Goal: Transaction & Acquisition: Purchase product/service

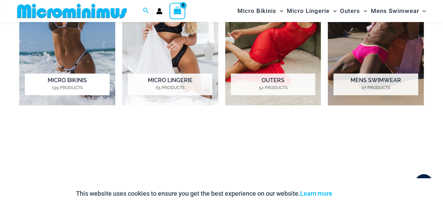
scroll to position [554, 0]
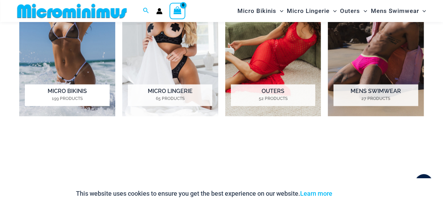
type input "**********"
click at [65, 95] on h2 "Micro Bikinis 199 Products" at bounding box center [67, 95] width 84 height 22
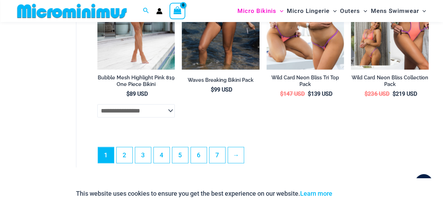
scroll to position [1651, 0]
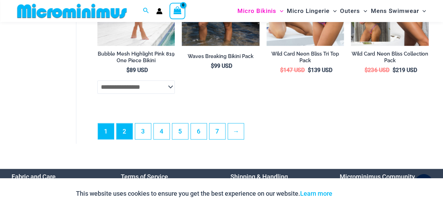
type input "**********"
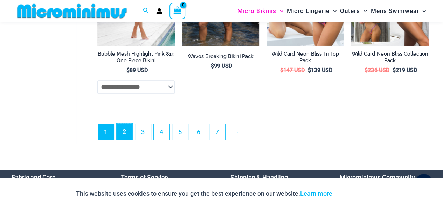
click at [119, 137] on link "2" at bounding box center [125, 132] width 16 height 16
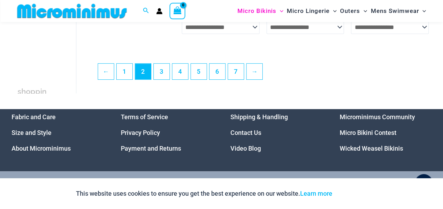
scroll to position [1526, 0]
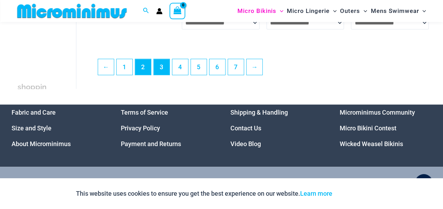
type input "**********"
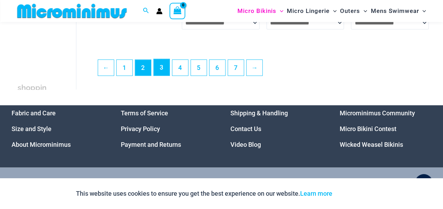
click at [159, 73] on link "3" at bounding box center [162, 67] width 16 height 16
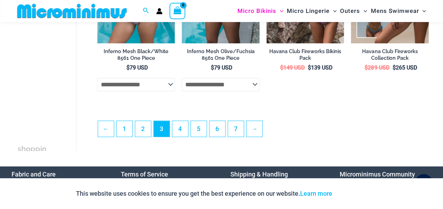
scroll to position [1464, 0]
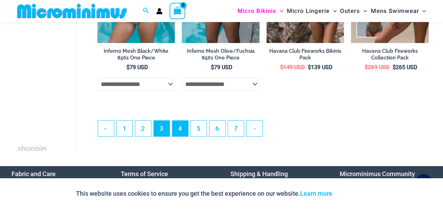
type input "**********"
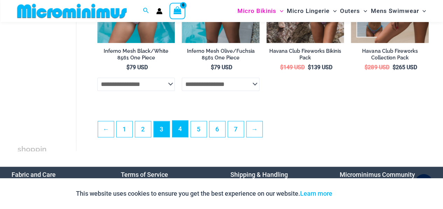
click at [179, 134] on link "4" at bounding box center [180, 129] width 16 height 16
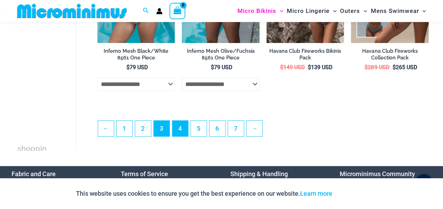
scroll to position [1452, 0]
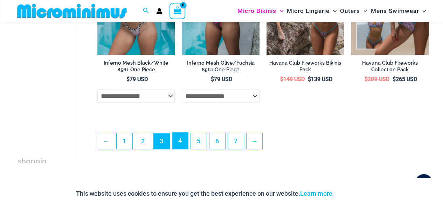
click at [182, 149] on link "4" at bounding box center [180, 141] width 16 height 16
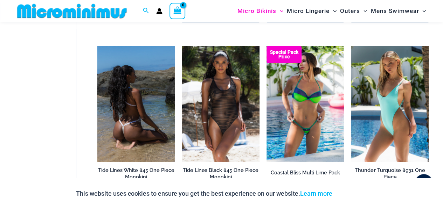
scroll to position [1351, 0]
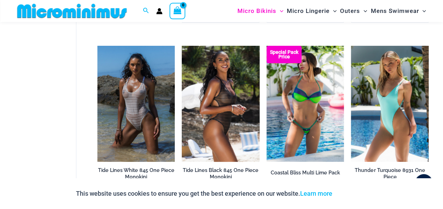
type input "**********"
click at [217, 124] on img at bounding box center [221, 104] width 78 height 116
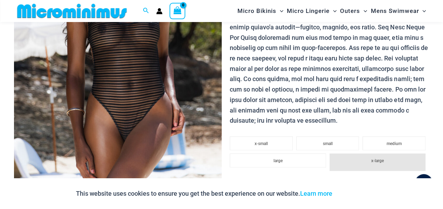
scroll to position [309, 0]
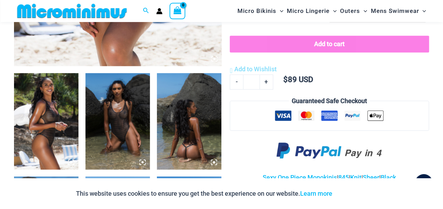
click at [197, 126] on img at bounding box center [189, 121] width 64 height 97
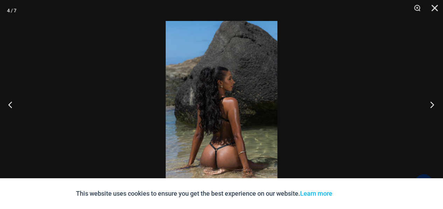
click at [430, 105] on button "Next" at bounding box center [430, 104] width 26 height 35
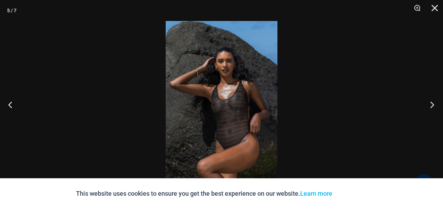
click at [430, 105] on button "Next" at bounding box center [430, 104] width 26 height 35
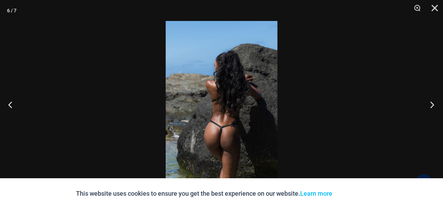
click at [430, 105] on button "Next" at bounding box center [430, 104] width 26 height 35
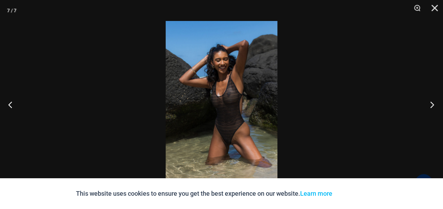
click at [430, 105] on button "Next" at bounding box center [430, 104] width 26 height 35
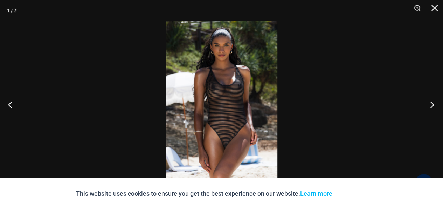
click at [430, 105] on button "Next" at bounding box center [430, 104] width 26 height 35
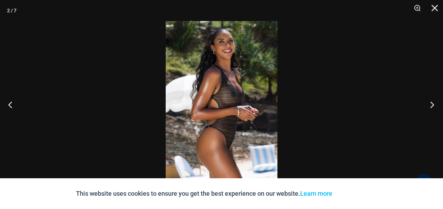
click at [430, 105] on button "Next" at bounding box center [430, 104] width 26 height 35
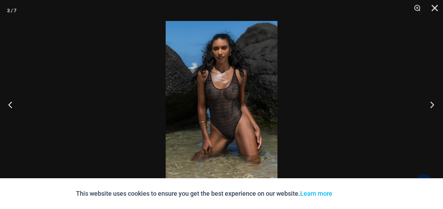
click at [430, 105] on button "Next" at bounding box center [430, 104] width 26 height 35
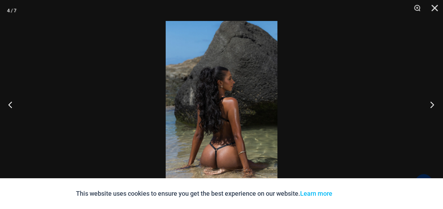
click at [430, 105] on button "Next" at bounding box center [430, 104] width 26 height 35
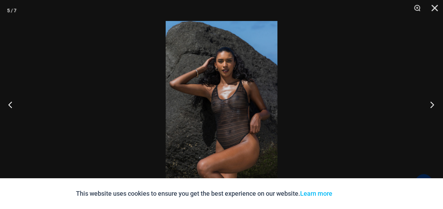
click at [429, 105] on button "Next" at bounding box center [430, 104] width 26 height 35
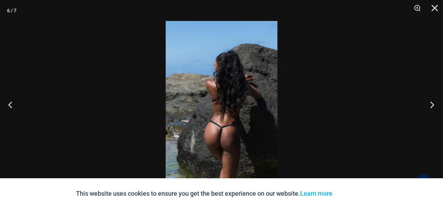
click at [429, 105] on button "Next" at bounding box center [430, 104] width 26 height 35
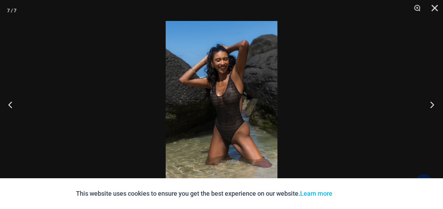
click at [429, 105] on button "Next" at bounding box center [430, 104] width 26 height 35
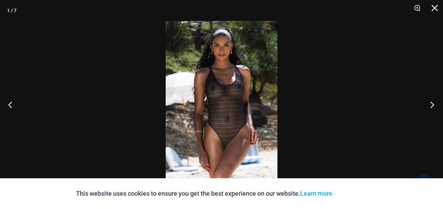
click at [429, 105] on button "Next" at bounding box center [430, 104] width 26 height 35
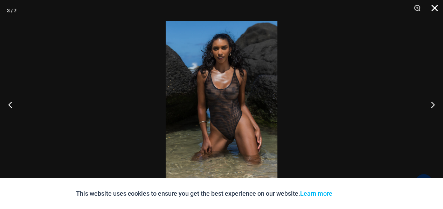
click at [433, 7] on button "Close" at bounding box center [432, 10] width 18 height 21
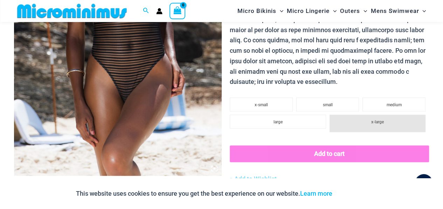
scroll to position [99, 0]
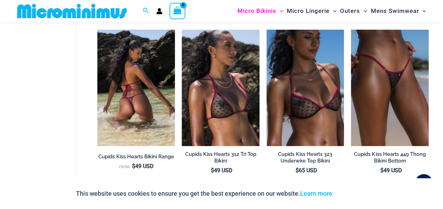
scroll to position [1180, 0]
click at [144, 84] on img at bounding box center [136, 88] width 78 height 116
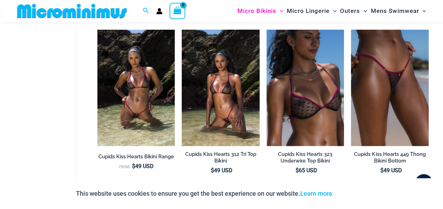
click at [230, 87] on img at bounding box center [221, 88] width 78 height 116
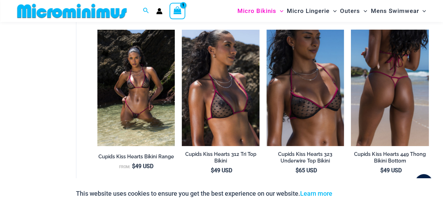
click at [382, 91] on img at bounding box center [390, 88] width 78 height 116
click at [372, 97] on img at bounding box center [390, 88] width 78 height 116
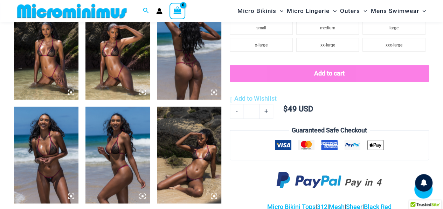
scroll to position [375, 0]
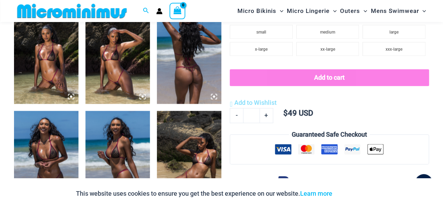
click at [198, 147] on img at bounding box center [189, 159] width 64 height 97
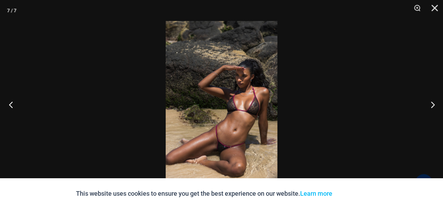
click at [11, 107] on button "Previous" at bounding box center [13, 104] width 26 height 35
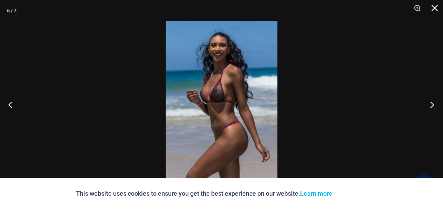
click at [433, 105] on button "Next" at bounding box center [430, 104] width 26 height 35
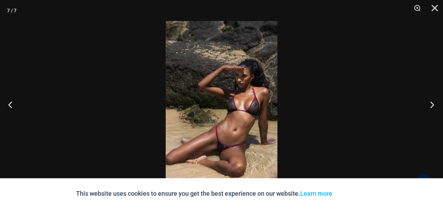
click at [433, 105] on button "Next" at bounding box center [430, 104] width 26 height 35
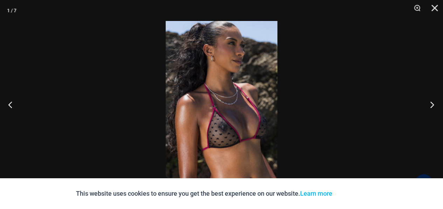
click at [433, 105] on button "Next" at bounding box center [430, 104] width 26 height 35
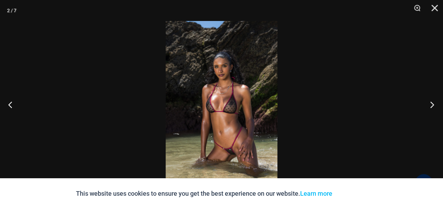
click at [433, 105] on button "Next" at bounding box center [430, 104] width 26 height 35
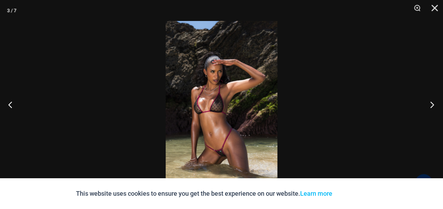
click at [433, 105] on button "Next" at bounding box center [430, 104] width 26 height 35
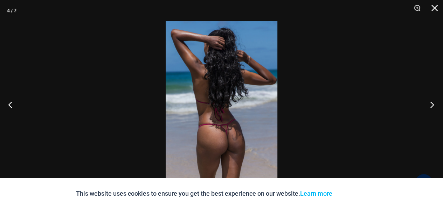
click at [433, 105] on button "Next" at bounding box center [430, 104] width 26 height 35
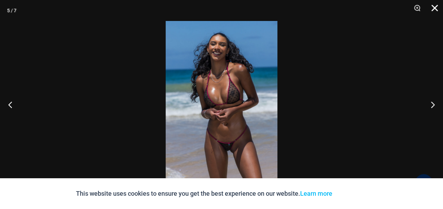
click at [433, 7] on button "Close" at bounding box center [432, 10] width 18 height 21
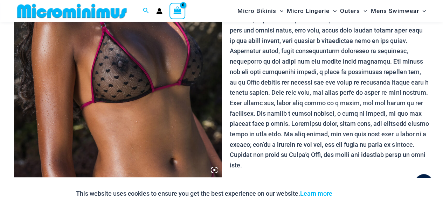
scroll to position [340, 0]
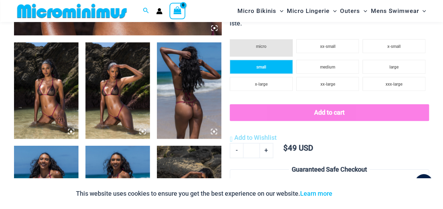
click at [272, 68] on li "small" at bounding box center [261, 67] width 63 height 14
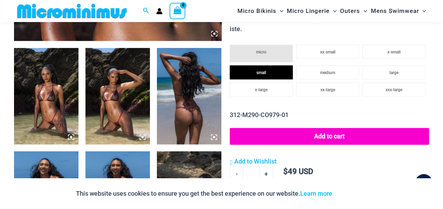
scroll to position [344, 0]
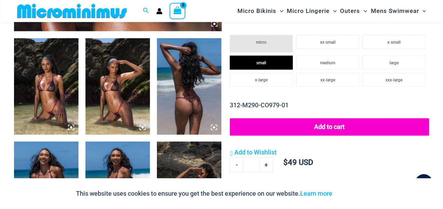
click at [330, 124] on button "Add to cart" at bounding box center [329, 127] width 199 height 18
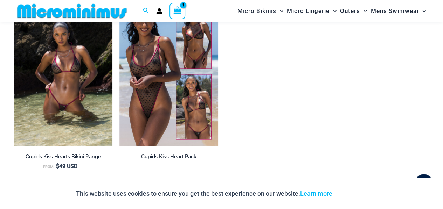
scroll to position [799, 0]
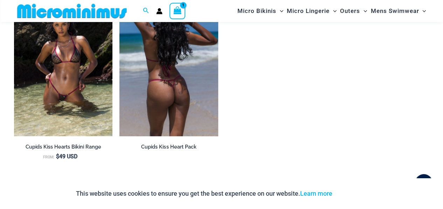
click at [145, 86] on img at bounding box center [168, 63] width 98 height 148
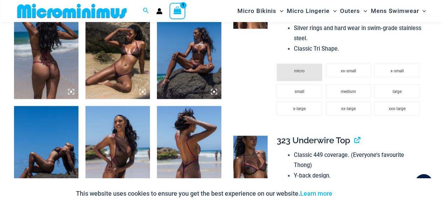
scroll to position [415, 0]
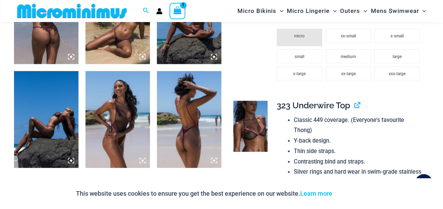
type input "**********"
click at [192, 122] on img at bounding box center [189, 119] width 64 height 97
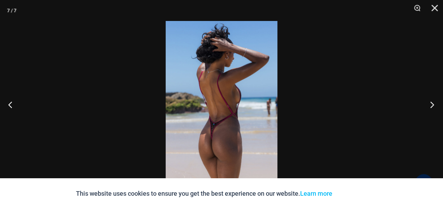
click at [432, 104] on button "Next" at bounding box center [430, 104] width 26 height 35
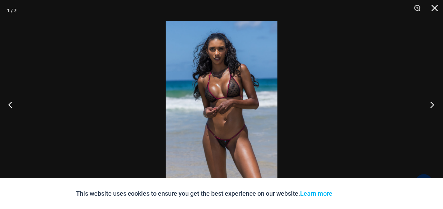
click at [431, 104] on button "Next" at bounding box center [430, 104] width 26 height 35
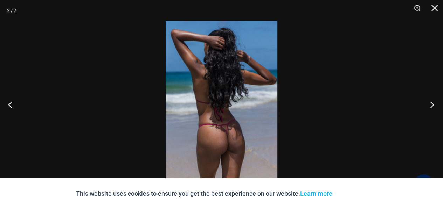
click at [431, 104] on button "Next" at bounding box center [430, 104] width 26 height 35
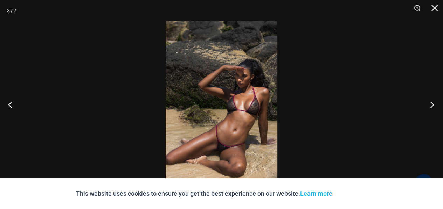
click at [430, 104] on button "Next" at bounding box center [430, 104] width 26 height 35
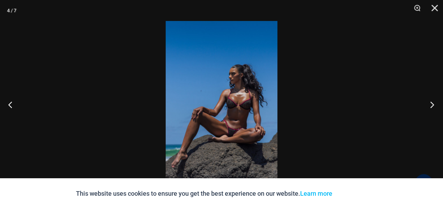
click at [430, 104] on button "Next" at bounding box center [430, 104] width 26 height 35
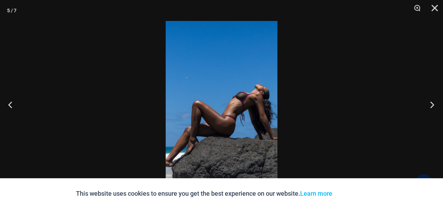
click at [430, 104] on button "Next" at bounding box center [430, 104] width 26 height 35
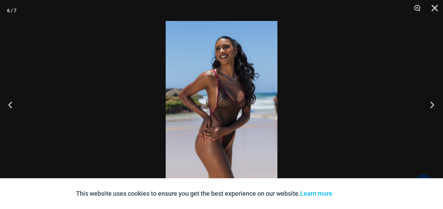
click at [430, 104] on button "Next" at bounding box center [430, 104] width 26 height 35
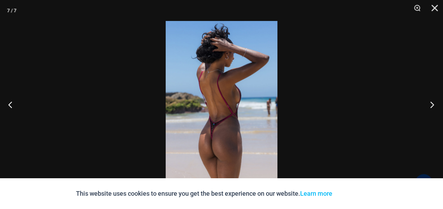
click at [430, 104] on button "Next" at bounding box center [430, 104] width 26 height 35
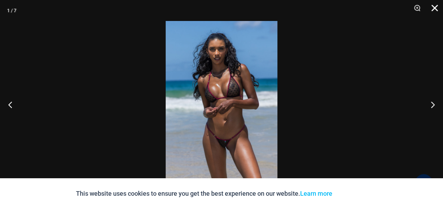
click at [436, 9] on button "Close" at bounding box center [432, 10] width 18 height 21
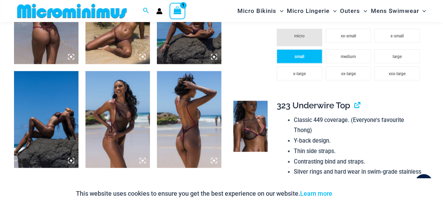
click at [306, 59] on li "small" at bounding box center [300, 56] width 46 height 14
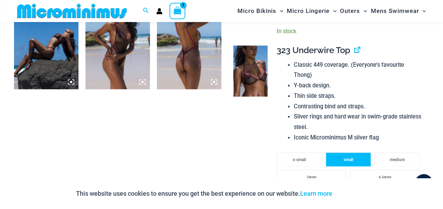
scroll to position [485, 0]
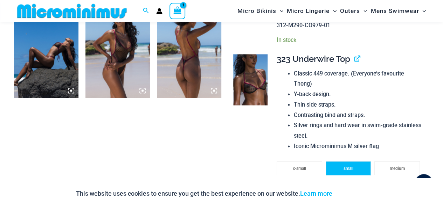
click at [354, 161] on li "small" at bounding box center [349, 168] width 46 height 14
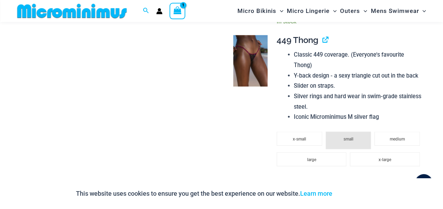
scroll to position [730, 0]
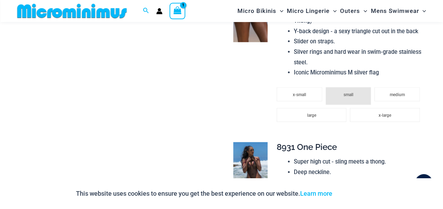
click at [347, 88] on li "small" at bounding box center [349, 97] width 46 height 18
click at [263, 96] on td at bounding box center [250, 61] width 40 height 152
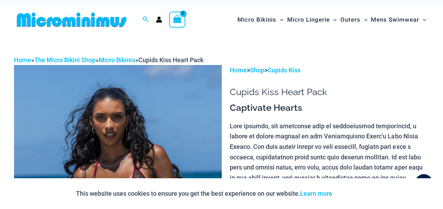
scroll to position [0, 0]
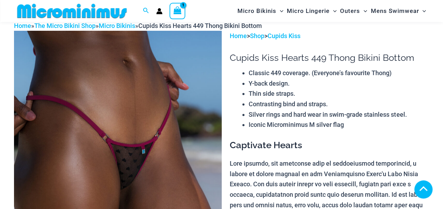
scroll to position [309, 0]
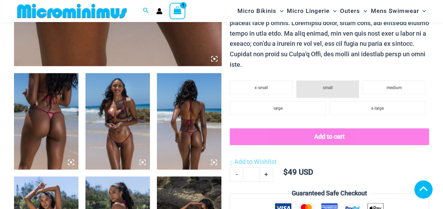
type input "**********"
click at [325, 89] on span "small" at bounding box center [328, 87] width 10 height 5
click at [325, 141] on button "Add to cart" at bounding box center [329, 136] width 199 height 17
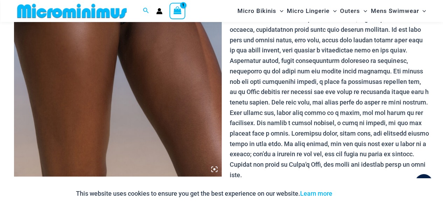
scroll to position [239, 0]
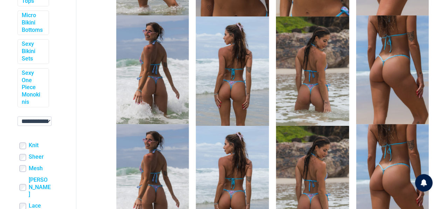
scroll to position [315, 0]
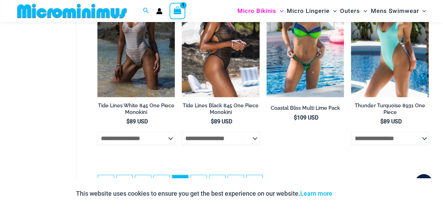
scroll to position [1427, 0]
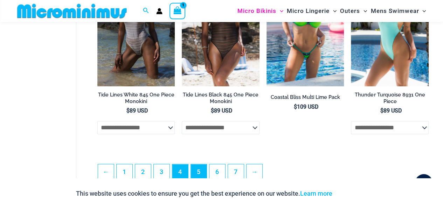
type input "**********"
click at [200, 172] on link "5" at bounding box center [199, 173] width 16 height 16
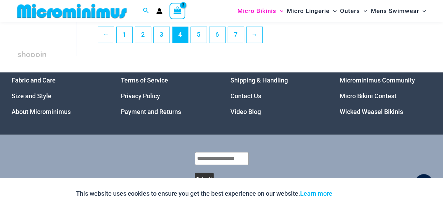
scroll to position [1567, 0]
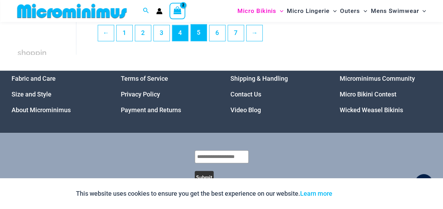
click at [197, 30] on link "5" at bounding box center [199, 33] width 16 height 16
click at [219, 35] on link "6" at bounding box center [217, 33] width 16 height 16
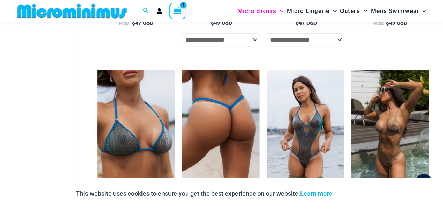
scroll to position [245, 0]
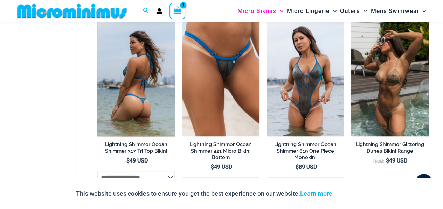
type input "**********"
click at [129, 86] on img at bounding box center [136, 78] width 78 height 116
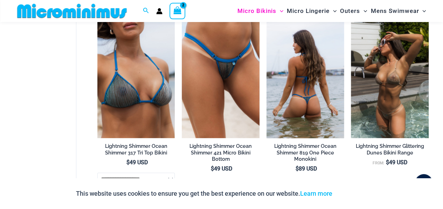
scroll to position [208, 0]
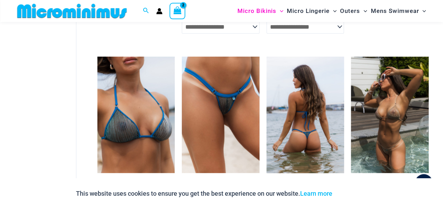
click at [296, 124] on img at bounding box center [305, 115] width 78 height 116
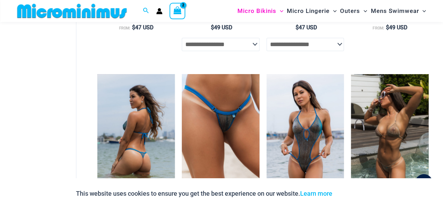
scroll to position [71, 0]
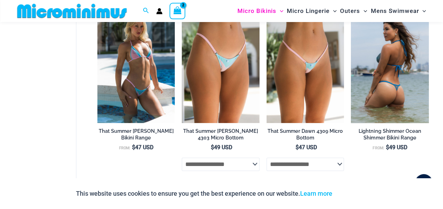
click at [403, 79] on img at bounding box center [390, 65] width 78 height 116
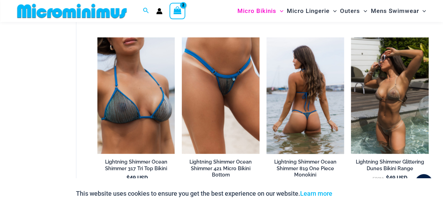
scroll to position [239, 0]
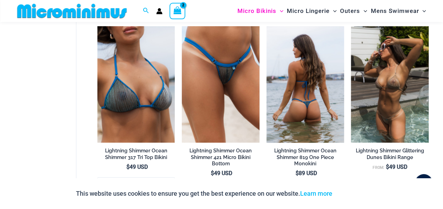
click at [302, 85] on img at bounding box center [305, 84] width 78 height 116
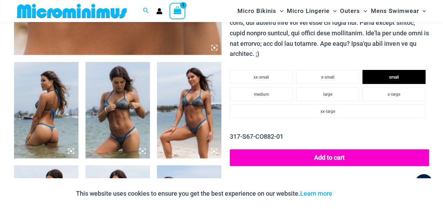
scroll to position [344, 0]
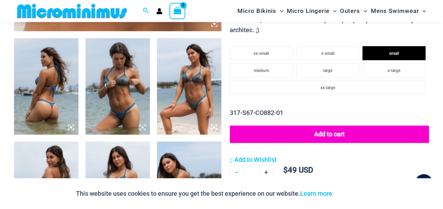
click at [304, 134] on button "Add to cart" at bounding box center [329, 135] width 199 height 18
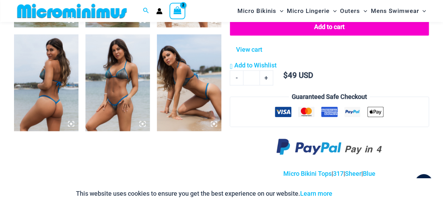
scroll to position [519, 0]
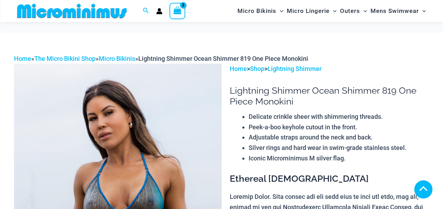
scroll to position [379, 0]
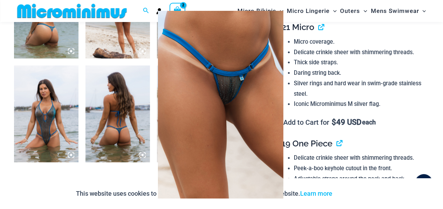
scroll to position [385, 0]
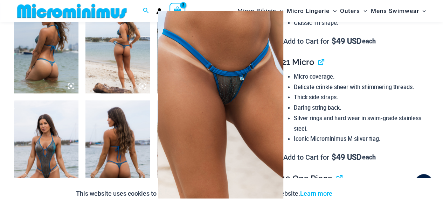
click at [116, 128] on div at bounding box center [221, 104] width 443 height 209
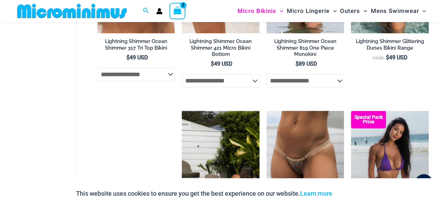
scroll to position [418, 0]
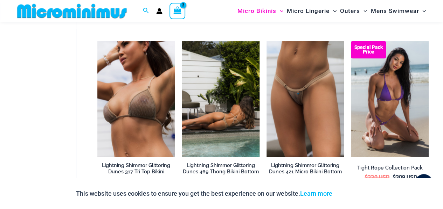
type input "**********"
click at [225, 113] on img at bounding box center [221, 99] width 78 height 116
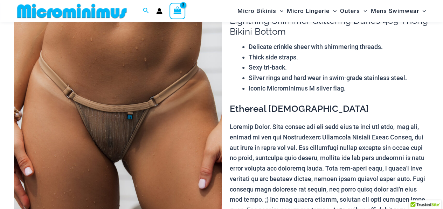
scroll to position [70, 0]
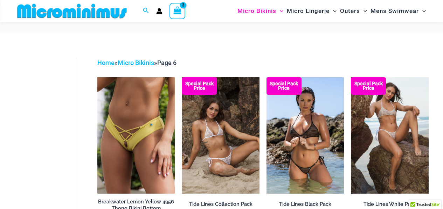
scroll to position [70, 0]
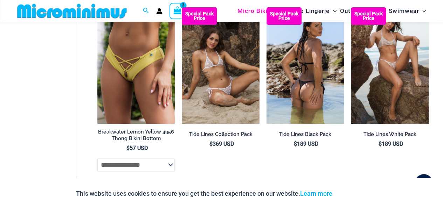
type input "**********"
click at [313, 76] on img at bounding box center [305, 65] width 78 height 116
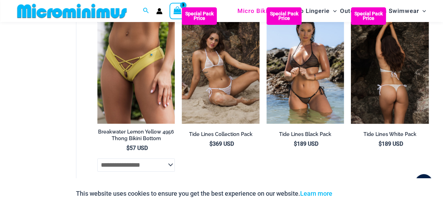
click at [389, 91] on img at bounding box center [390, 65] width 78 height 116
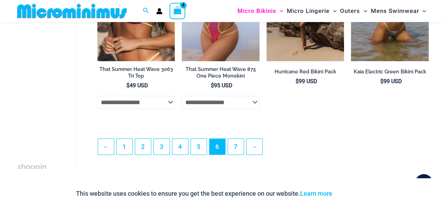
scroll to position [1500, 0]
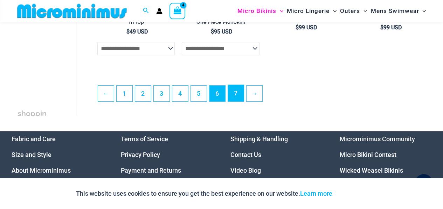
click at [235, 101] on link "7" at bounding box center [236, 93] width 16 height 16
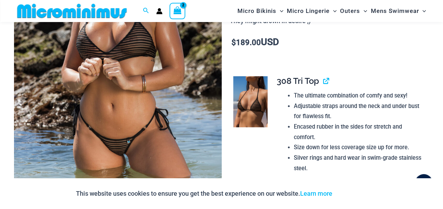
scroll to position [201, 0]
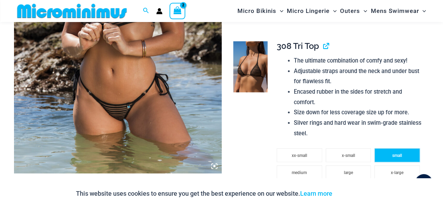
type input "**********"
click at [395, 157] on span "small" at bounding box center [397, 155] width 10 height 5
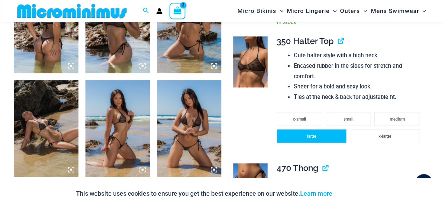
scroll to position [411, 0]
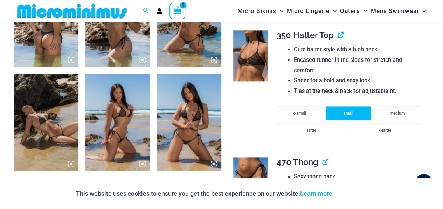
click at [346, 113] on span "small" at bounding box center [348, 113] width 10 height 5
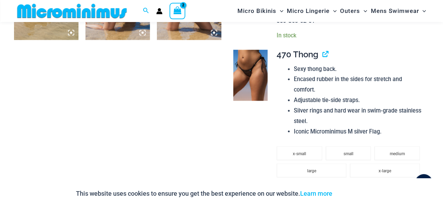
scroll to position [586, 0]
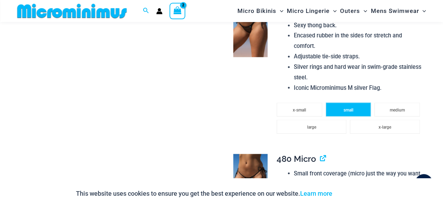
click at [342, 111] on li "small" at bounding box center [349, 110] width 46 height 14
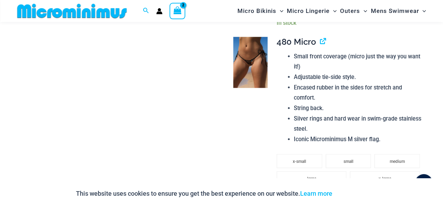
scroll to position [761, 0]
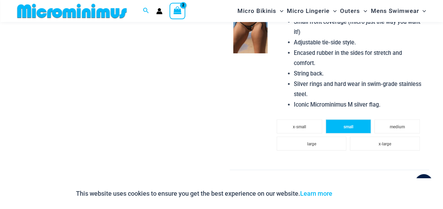
click at [346, 126] on span "small" at bounding box center [348, 127] width 10 height 5
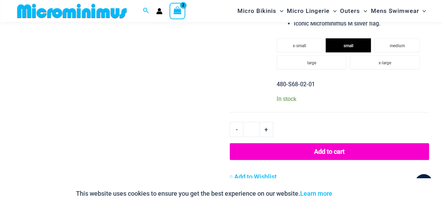
scroll to position [867, 0]
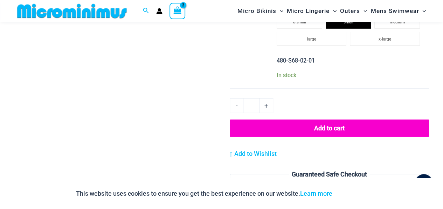
click at [343, 126] on button "Add to cart" at bounding box center [329, 129] width 199 height 18
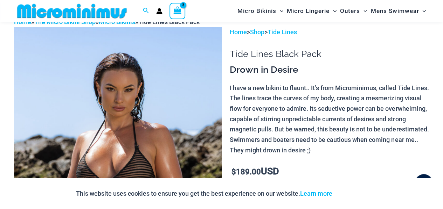
scroll to position [29, 0]
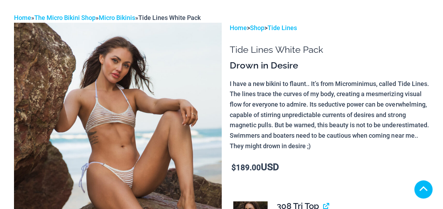
scroll to position [140, 0]
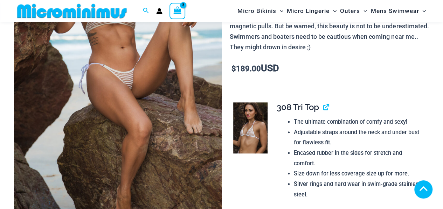
drag, startPoint x: 391, startPoint y: 82, endPoint x: 386, endPoint y: 83, distance: 5.0
type input "**********"
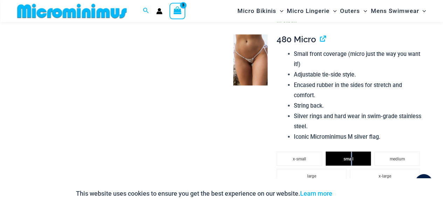
scroll to position [764, 0]
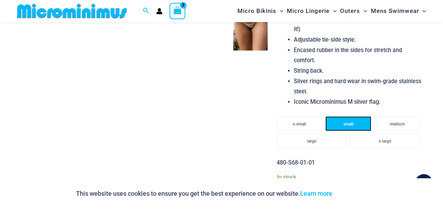
click at [345, 127] on li "small" at bounding box center [349, 124] width 46 height 14
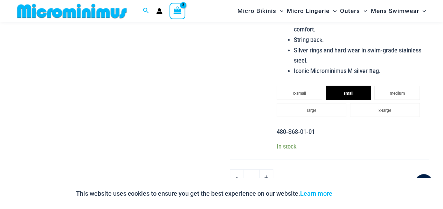
scroll to position [834, 0]
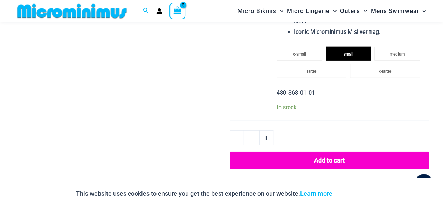
click at [329, 159] on button "Add to cart" at bounding box center [329, 161] width 199 height 18
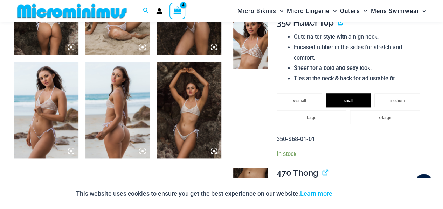
scroll to position [29, 0]
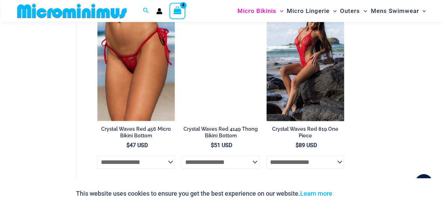
scroll to position [309, 0]
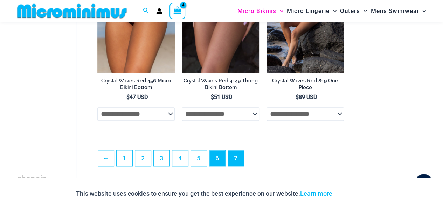
type input "**********"
click at [220, 156] on link "6" at bounding box center [217, 159] width 16 height 16
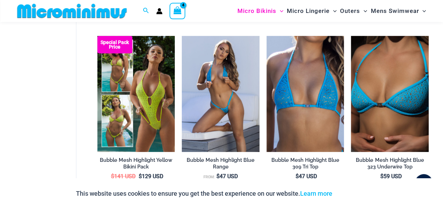
scroll to position [970, 0]
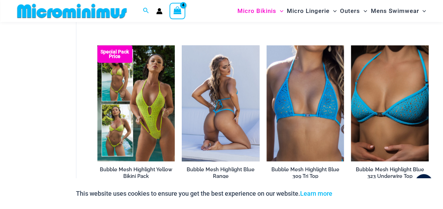
type input "**********"
click at [227, 131] on img at bounding box center [221, 104] width 78 height 116
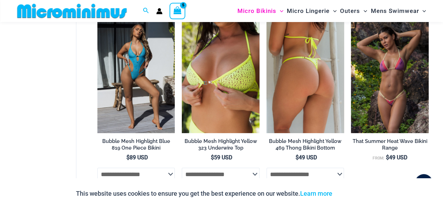
scroll to position [1171, 0]
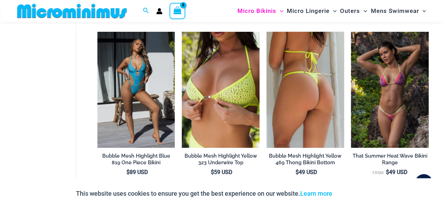
click at [302, 99] on img at bounding box center [305, 90] width 78 height 116
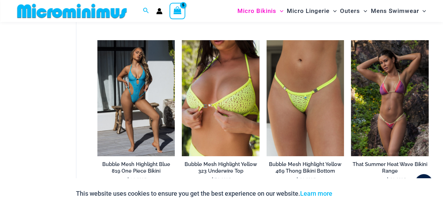
click at [175, 10] on icon "View Shopping Cart, 5 items" at bounding box center [177, 10] width 8 height 8
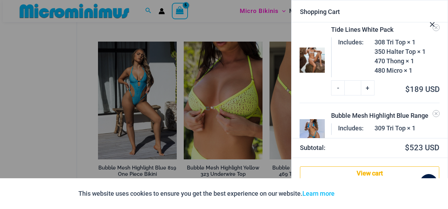
scroll to position [253, 0]
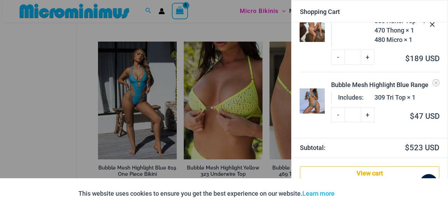
click at [339, 114] on link "-" at bounding box center [337, 114] width 13 height 15
type input "*"
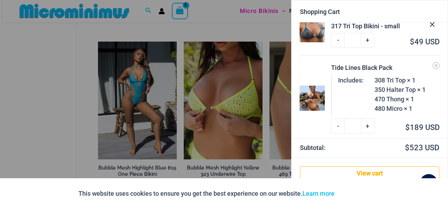
scroll to position [0, 0]
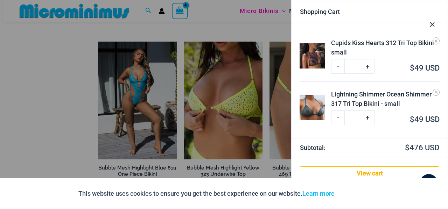
click at [339, 65] on link "-" at bounding box center [337, 66] width 13 height 15
type input "*"
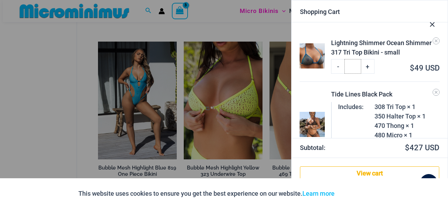
drag, startPoint x: 354, startPoint y: 67, endPoint x: 348, endPoint y: 67, distance: 5.6
click at [348, 67] on input "*" at bounding box center [353, 66] width 16 height 15
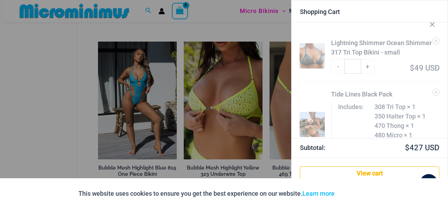
type input "*"
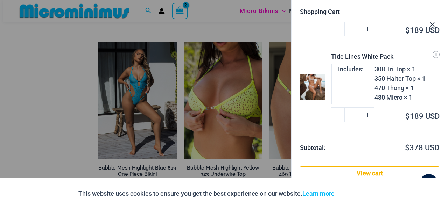
scroll to position [93, 0]
click at [329, 151] on strong "Subtotal:" at bounding box center [334, 148] width 69 height 11
click at [377, 174] on link "View cart" at bounding box center [369, 174] width 139 height 14
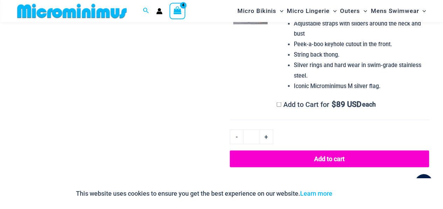
scroll to position [589, 0]
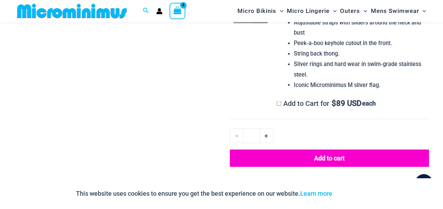
click at [313, 157] on button "Add to cart" at bounding box center [329, 158] width 199 height 18
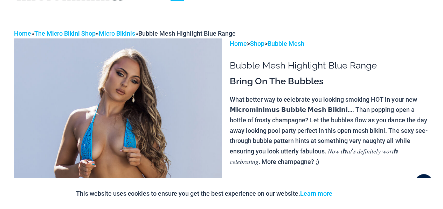
scroll to position [0, 0]
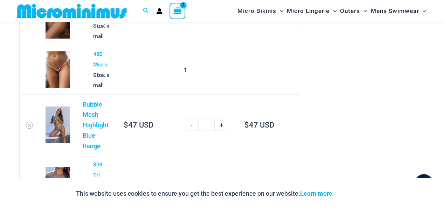
scroll to position [659, 0]
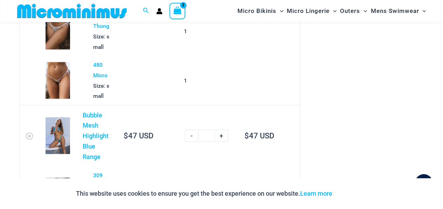
type input "**********"
click at [193, 134] on link "-" at bounding box center [191, 136] width 13 height 12
type input "*"
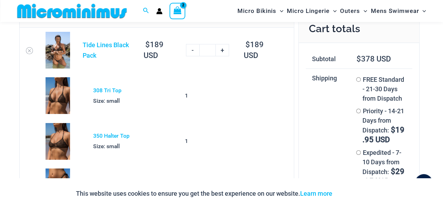
scroll to position [0, 0]
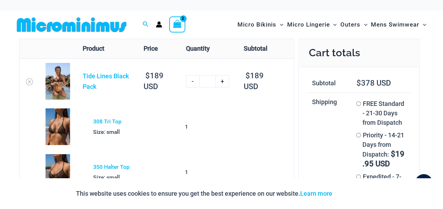
click at [192, 79] on link "-" at bounding box center [192, 81] width 13 height 12
type input "*"
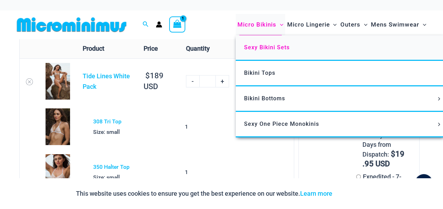
click at [255, 48] on span "Sexy Bikini Sets" at bounding box center [267, 47] width 46 height 7
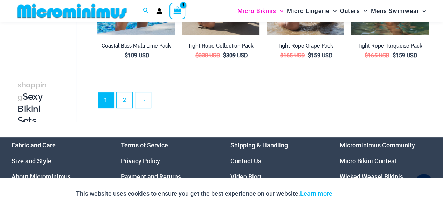
scroll to position [1360, 0]
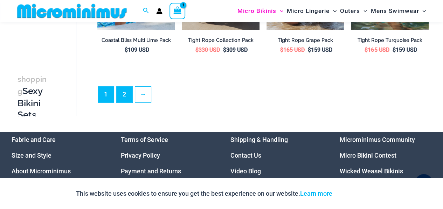
type input "**********"
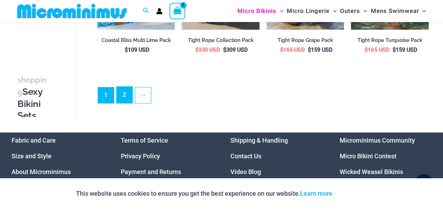
click at [125, 91] on link "2" at bounding box center [125, 95] width 16 height 16
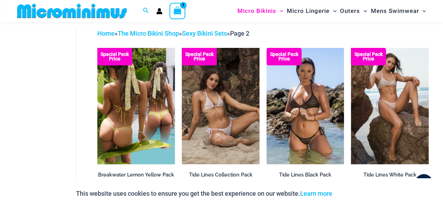
scroll to position [64, 0]
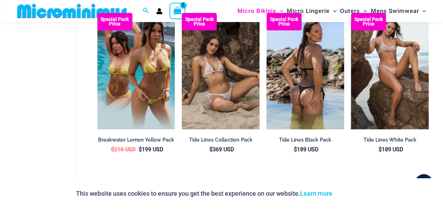
type input "**********"
click at [305, 95] on img at bounding box center [305, 71] width 78 height 116
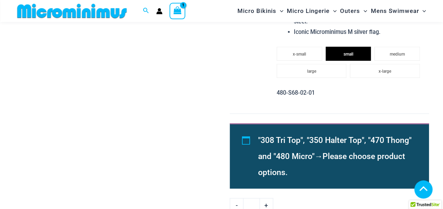
scroll to position [869, 0]
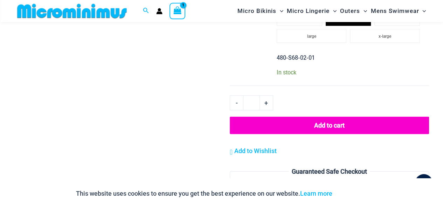
click at [336, 127] on button "Add to cart" at bounding box center [329, 126] width 199 height 18
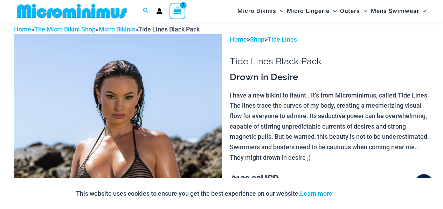
scroll to position [29, 0]
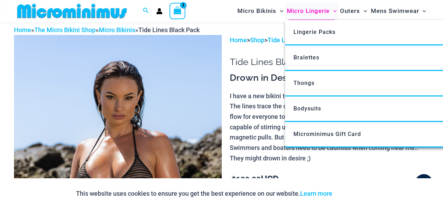
click at [300, 12] on span "Micro Lingerie" at bounding box center [308, 11] width 43 height 18
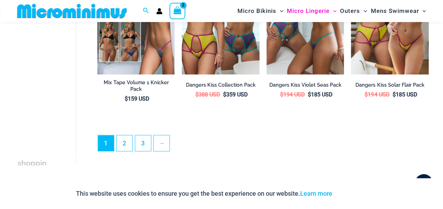
scroll to position [1514, 0]
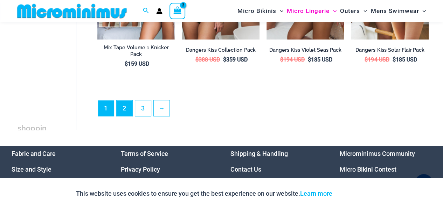
type input "**********"
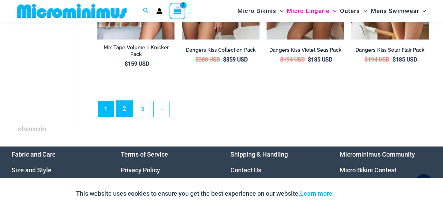
click at [124, 109] on link "2" at bounding box center [125, 108] width 16 height 16
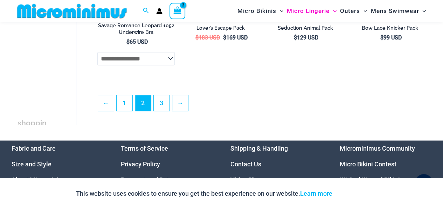
scroll to position [1500, 0]
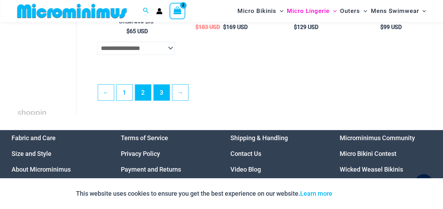
type input "**********"
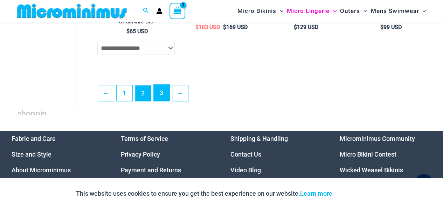
click at [163, 100] on link "3" at bounding box center [162, 93] width 16 height 16
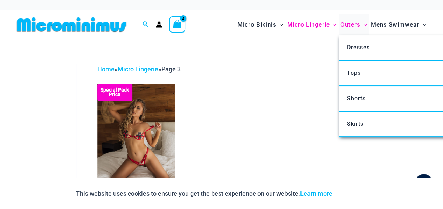
type input "**********"
click at [352, 22] on span "Outers" at bounding box center [350, 25] width 20 height 18
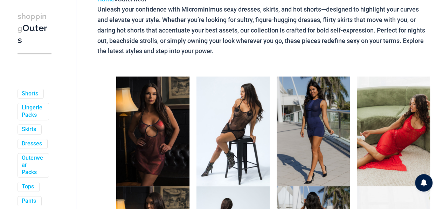
scroll to position [105, 0]
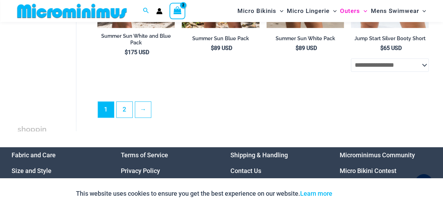
scroll to position [1534, 0]
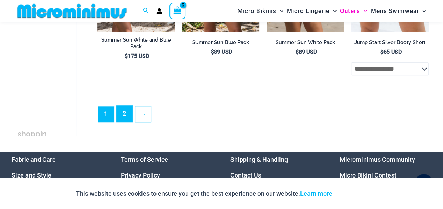
click at [125, 111] on link "2" at bounding box center [125, 114] width 16 height 16
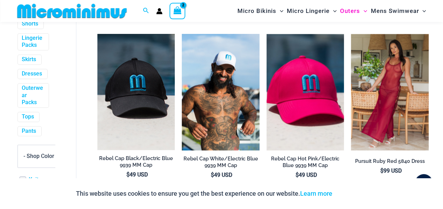
scroll to position [624, 0]
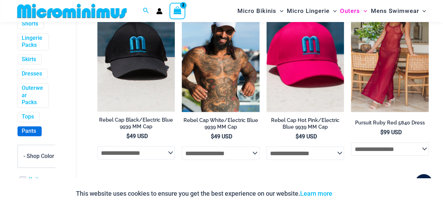
type input "**********"
click at [25, 135] on link "Pants" at bounding box center [29, 131] width 14 height 7
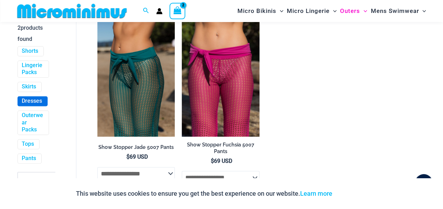
scroll to position [245, 0]
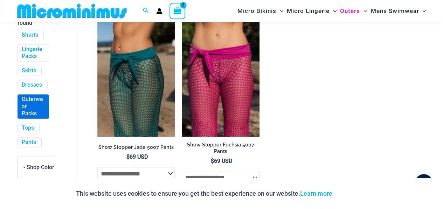
type input "**********"
click at [23, 118] on link "Outerwear Packs" at bounding box center [33, 107] width 22 height 22
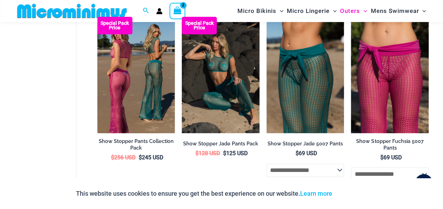
scroll to position [128, 0]
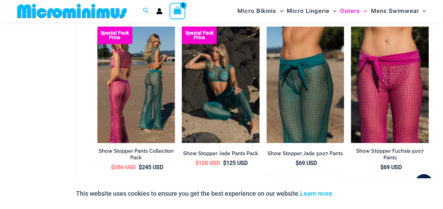
type input "**********"
click at [128, 109] on img at bounding box center [136, 85] width 78 height 116
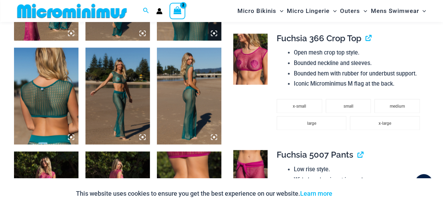
scroll to position [447, 0]
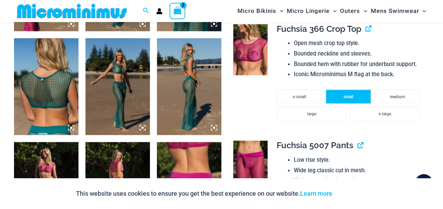
type input "**********"
click at [357, 96] on li "small" at bounding box center [349, 97] width 46 height 14
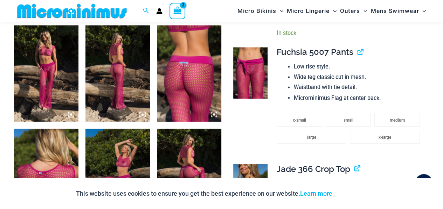
scroll to position [587, 0]
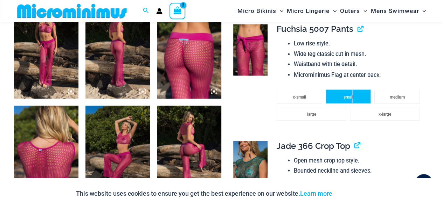
click at [353, 96] on span "small" at bounding box center [348, 97] width 10 height 5
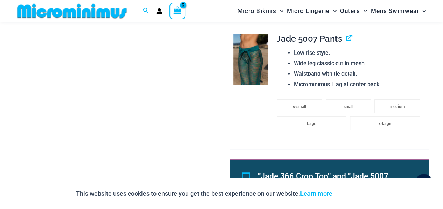
scroll to position [868, 0]
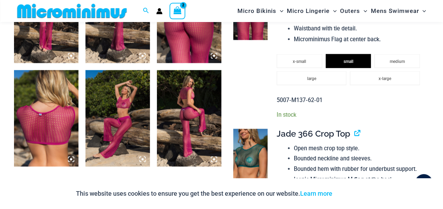
scroll to position [729, 0]
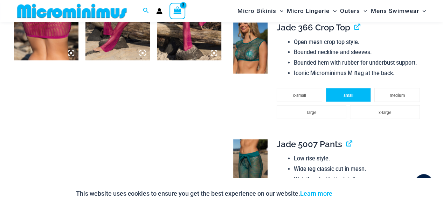
drag, startPoint x: 346, startPoint y: 96, endPoint x: 341, endPoint y: 99, distance: 6.0
click at [346, 96] on span "small" at bounding box center [348, 95] width 10 height 5
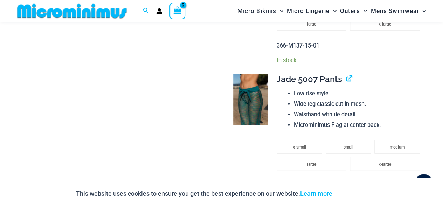
scroll to position [834, 0]
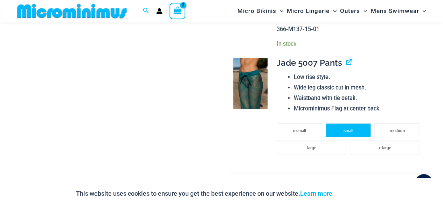
click at [347, 130] on span "small" at bounding box center [348, 130] width 10 height 5
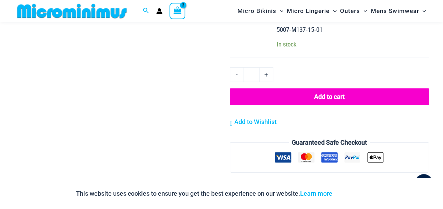
scroll to position [974, 0]
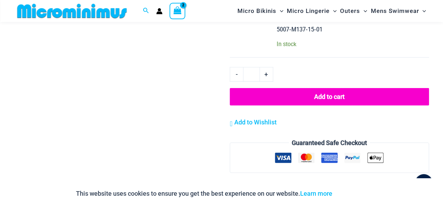
click at [316, 95] on button "Add to cart" at bounding box center [329, 97] width 199 height 18
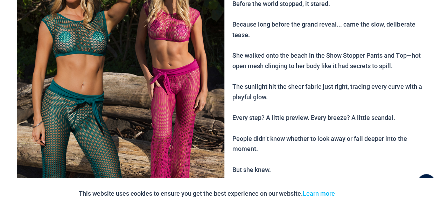
scroll to position [0, 0]
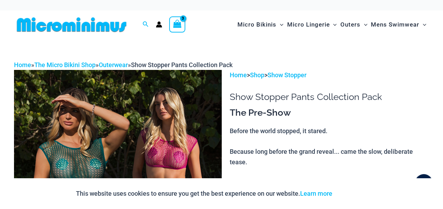
click at [179, 24] on icon "View Shopping Cart, 3 items" at bounding box center [177, 24] width 8 height 8
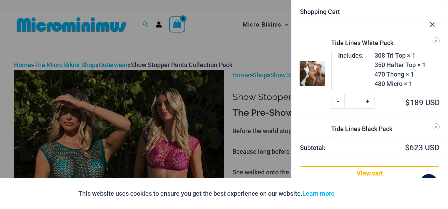
drag, startPoint x: 341, startPoint y: 150, endPoint x: 345, endPoint y: 149, distance: 4.3
click at [345, 150] on strong "Subtotal:" at bounding box center [334, 148] width 69 height 11
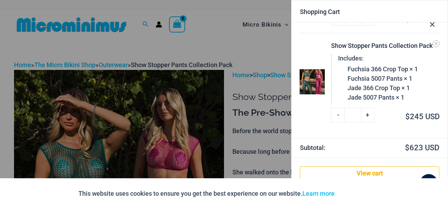
scroll to position [190, 0]
click at [372, 171] on link "View cart" at bounding box center [369, 174] width 139 height 14
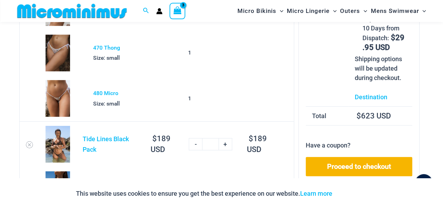
scroll to position [169, 0]
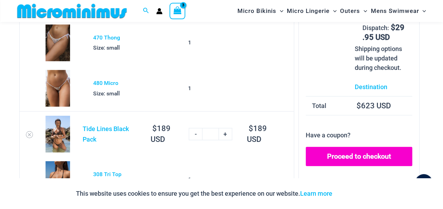
type input "**********"
click at [357, 154] on link "Proceed to checkout" at bounding box center [359, 157] width 107 height 20
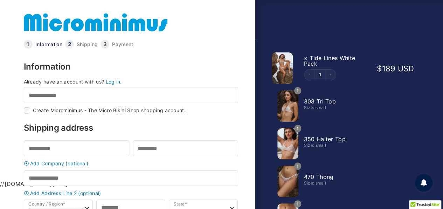
click at [116, 82] on link "Log in." at bounding box center [113, 82] width 16 height 6
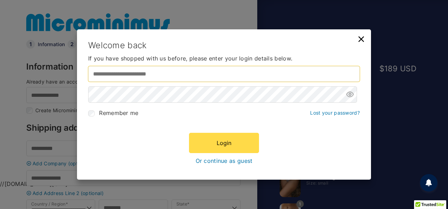
type input "**********"
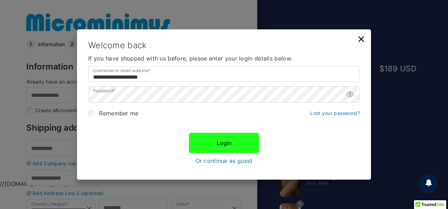
click at [222, 143] on button "Login" at bounding box center [224, 143] width 70 height 20
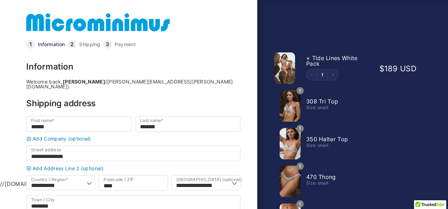
select select "**"
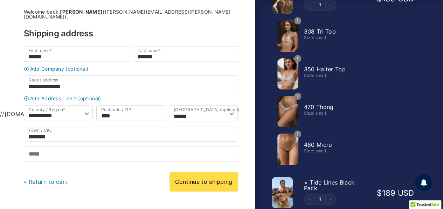
scroll to position [105, 0]
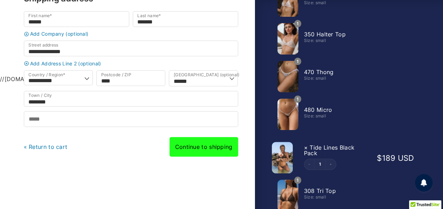
click at [195, 146] on link "Continue to shipping" at bounding box center [203, 147] width 69 height 20
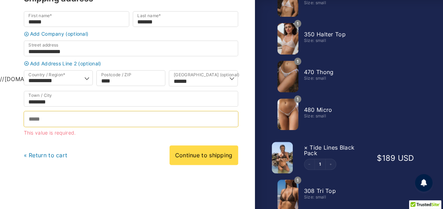
click at [43, 119] on input "Phone *" at bounding box center [131, 119] width 214 height 16
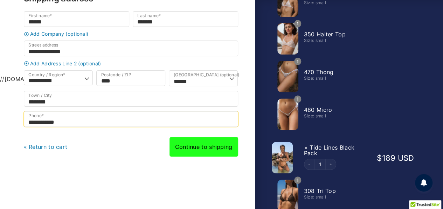
type input "**********"
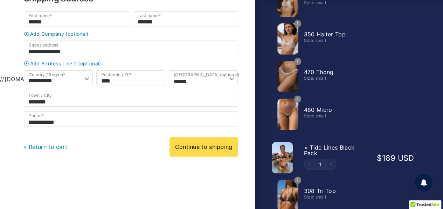
drag, startPoint x: 212, startPoint y: 142, endPoint x: 210, endPoint y: 146, distance: 5.0
click at [212, 142] on link "Continue to shipping" at bounding box center [203, 147] width 69 height 20
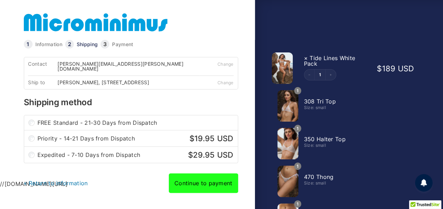
click at [195, 183] on link "Continue to payment" at bounding box center [203, 184] width 69 height 20
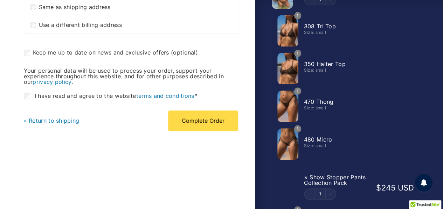
scroll to position [280, 0]
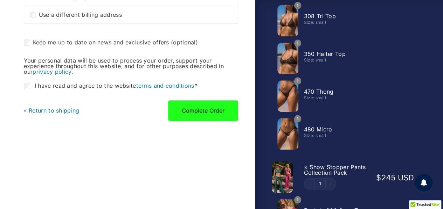
click at [202, 107] on button "Complete Order" at bounding box center [203, 110] width 70 height 20
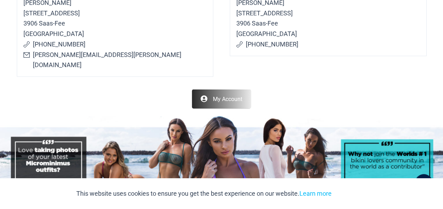
scroll to position [770, 0]
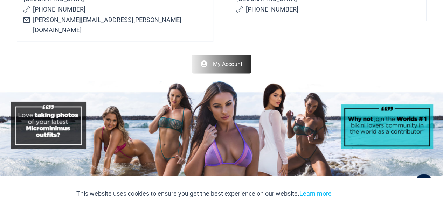
type input "**********"
click at [229, 55] on link "My Account" at bounding box center [221, 64] width 59 height 19
